Goal: Task Accomplishment & Management: Complete application form

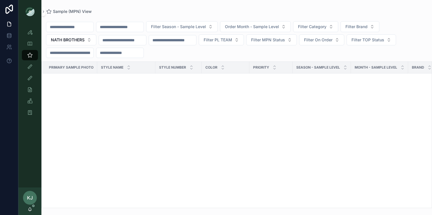
scroll to position [2170, 0]
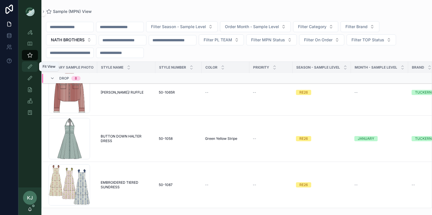
drag, startPoint x: 28, startPoint y: 64, endPoint x: 35, endPoint y: 59, distance: 8.8
click at [27, 70] on div "Fit View" at bounding box center [29, 66] width 9 height 9
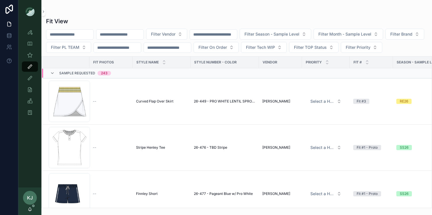
click at [126, 33] on input "scrollable content" at bounding box center [119, 34] width 47 height 8
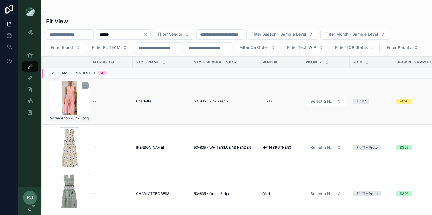
type input "******"
click at [73, 103] on div "Screenshot-2025-09-05-at-3.47.16-PM .png" at bounding box center [69, 101] width 41 height 41
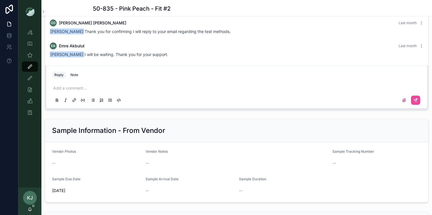
scroll to position [606, 0]
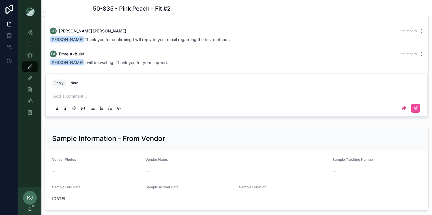
click at [68, 99] on p "scrollable content" at bounding box center [237, 97] width 369 height 6
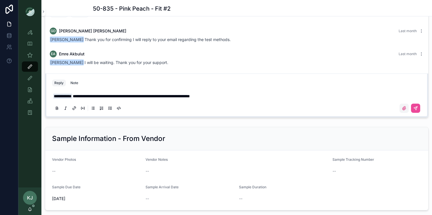
click at [402, 110] on icon "scrollable content" at bounding box center [403, 108] width 3 height 3
click at [0, 0] on input "scrollable content" at bounding box center [0, 0] width 0 height 0
click at [402, 110] on icon "scrollable content" at bounding box center [403, 108] width 3 height 3
click at [0, 0] on input "scrollable content" at bounding box center [0, 0] width 0 height 0
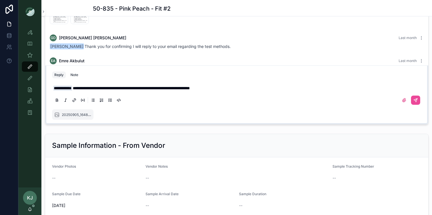
scroll to position [599, 0]
click at [415, 100] on icon "scrollable content" at bounding box center [416, 99] width 2 height 2
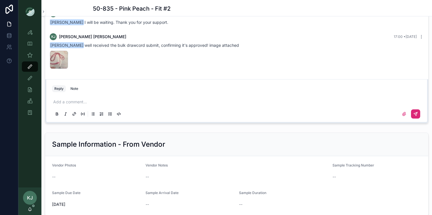
scroll to position [600, 0]
